Goal: Navigation & Orientation: Go to known website

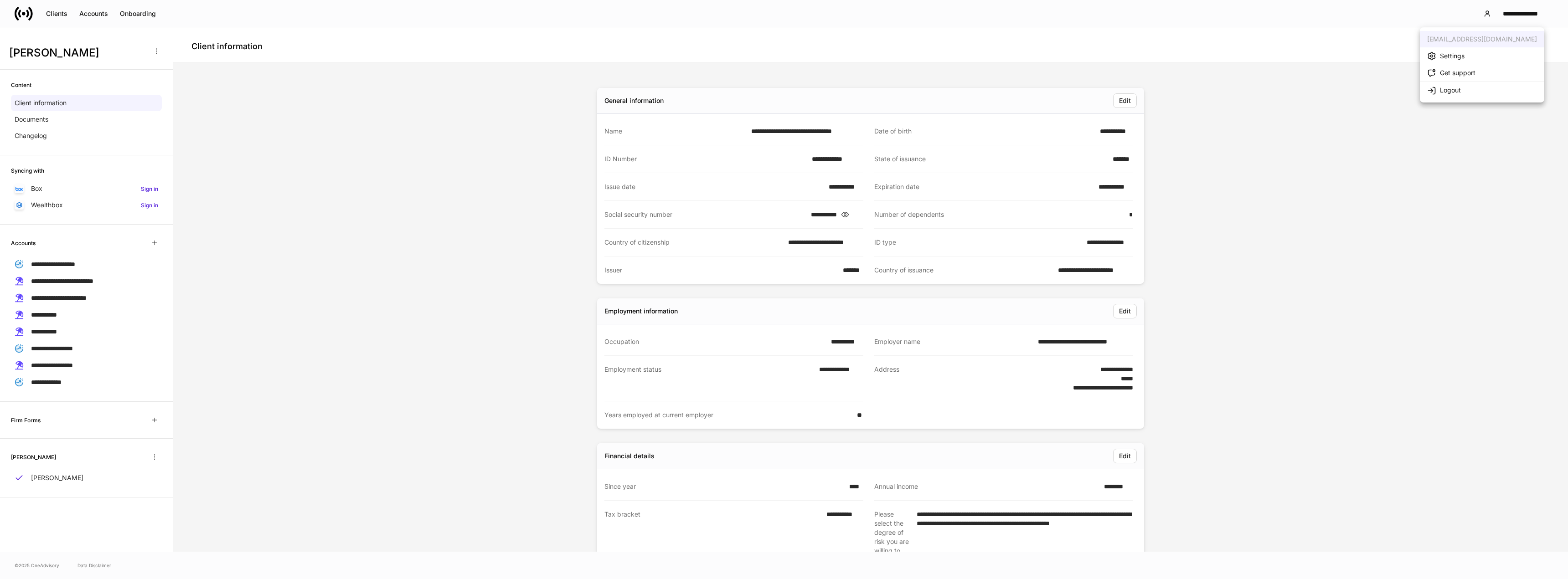
click at [1476, 95] on li "Logout" at bounding box center [1482, 89] width 125 height 17
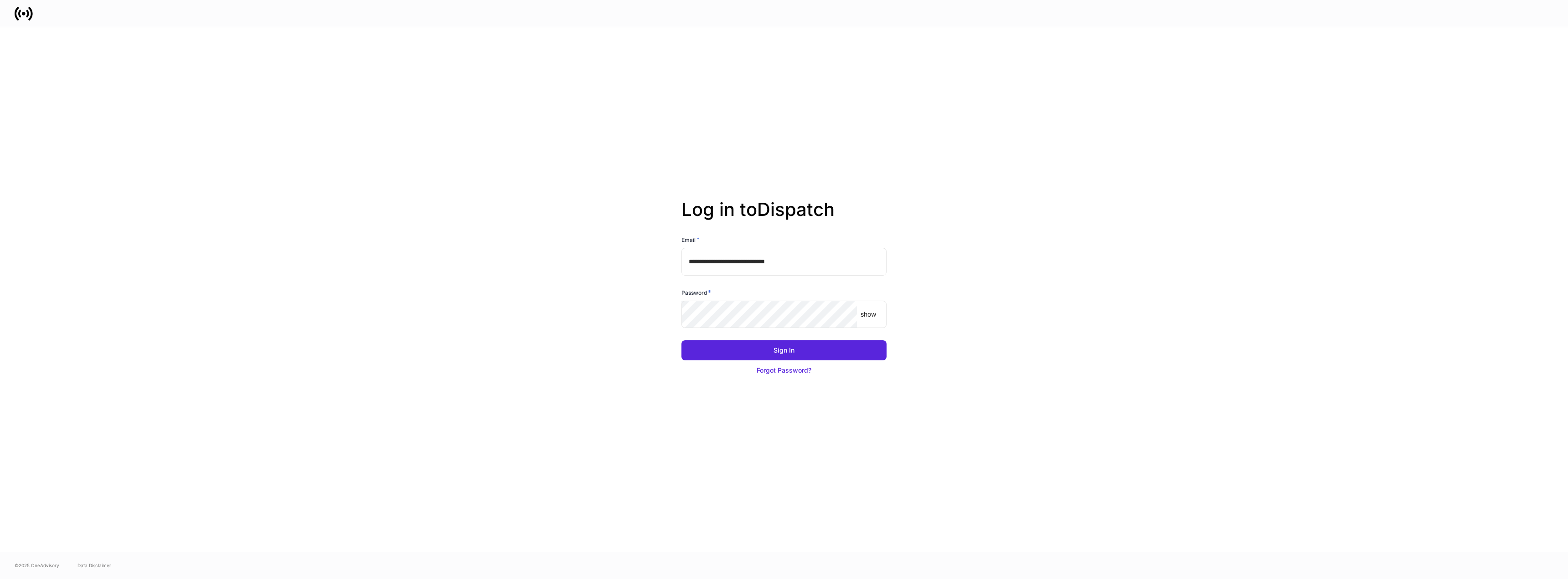
click at [769, 264] on input "**********" at bounding box center [784, 261] width 205 height 28
type input "**********"
click at [775, 353] on div "Sign In" at bounding box center [784, 350] width 21 height 9
